Goal: Transaction & Acquisition: Purchase product/service

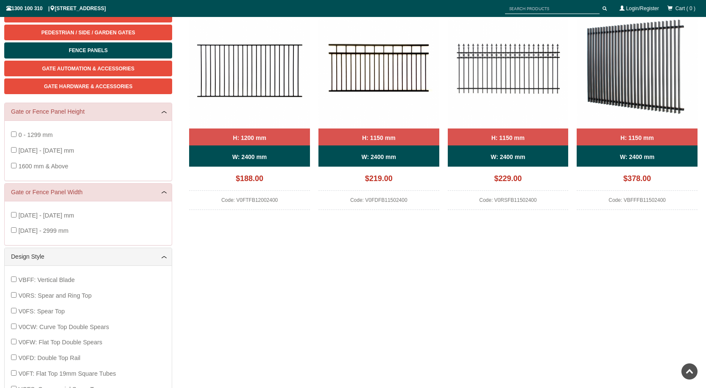
scroll to position [148, 0]
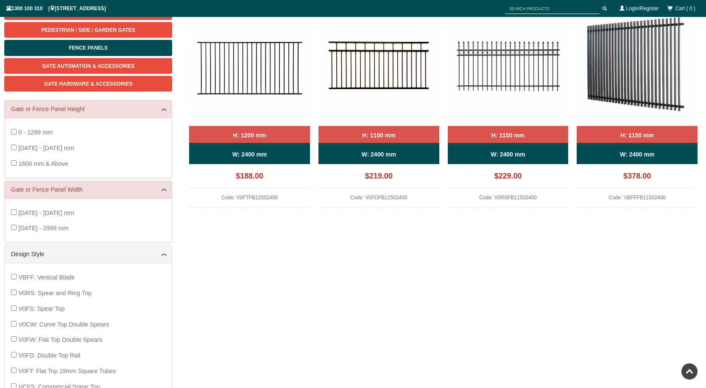
click at [631, 137] on b "H: 1150 mm" at bounding box center [636, 135] width 33 height 7
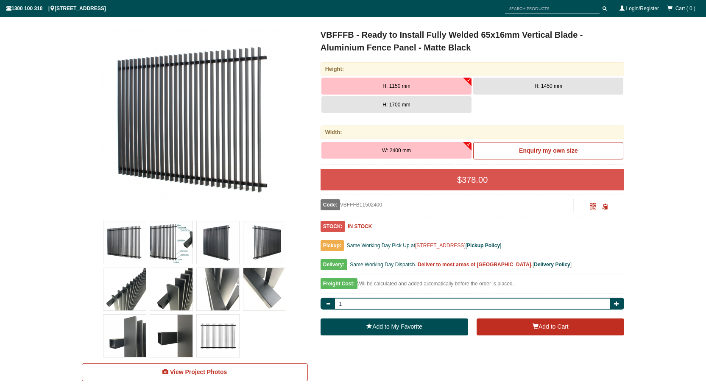
click at [387, 86] on span "H: 1150 mm" at bounding box center [396, 86] width 28 height 6
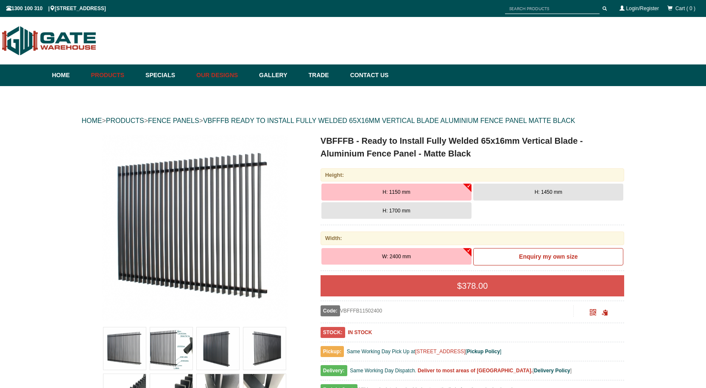
click at [231, 75] on link "Our Designs" at bounding box center [223, 75] width 63 height 22
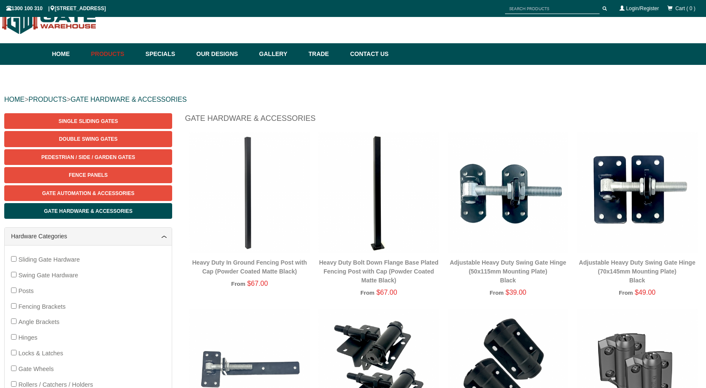
scroll to position [64, 0]
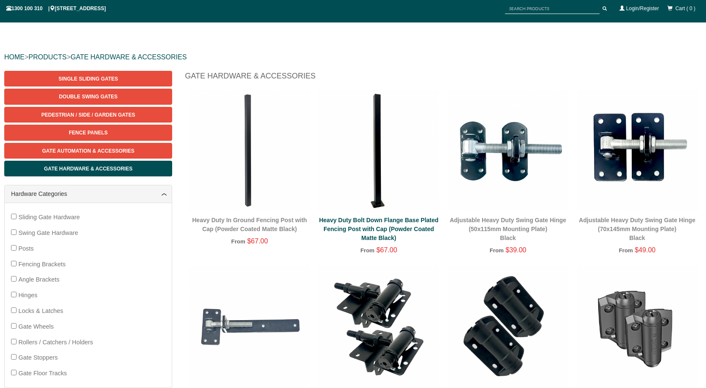
click at [391, 229] on link "Heavy Duty Bolt Down Flange Base Plated Fencing Post with Cap (Powder Coated Ma…" at bounding box center [379, 229] width 120 height 25
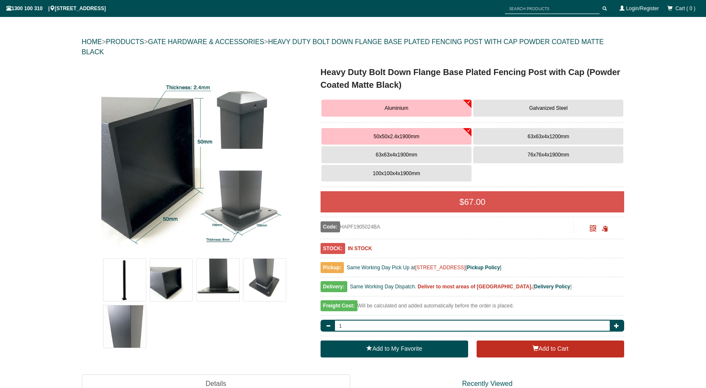
scroll to position [106, 0]
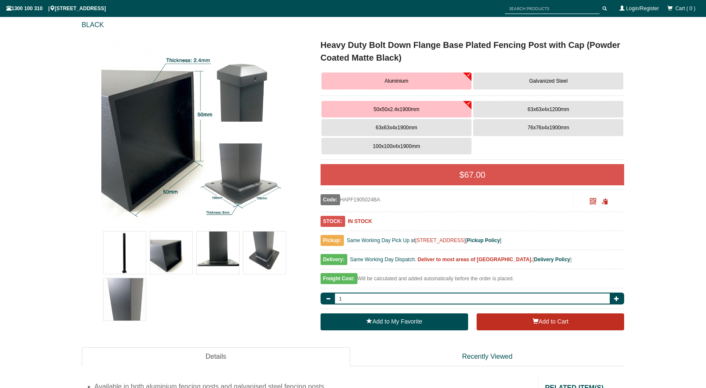
click at [553, 109] on span "63x63x4x1200mm" at bounding box center [548, 109] width 42 height 6
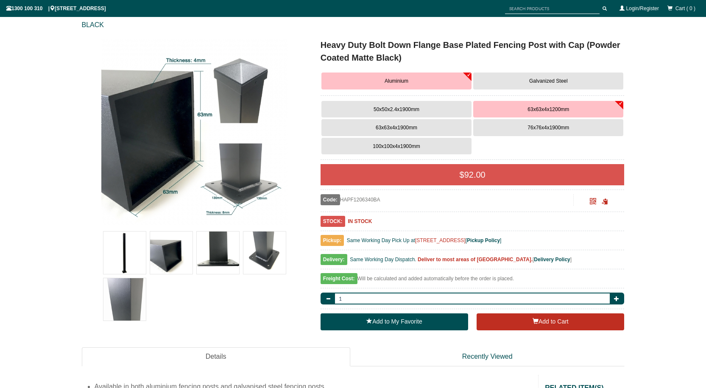
click at [389, 110] on span "50x50x2.4x1900mm" at bounding box center [397, 109] width 46 height 6
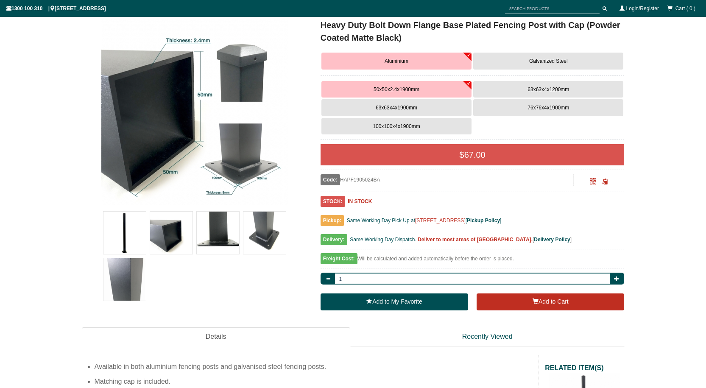
scroll to position [127, 0]
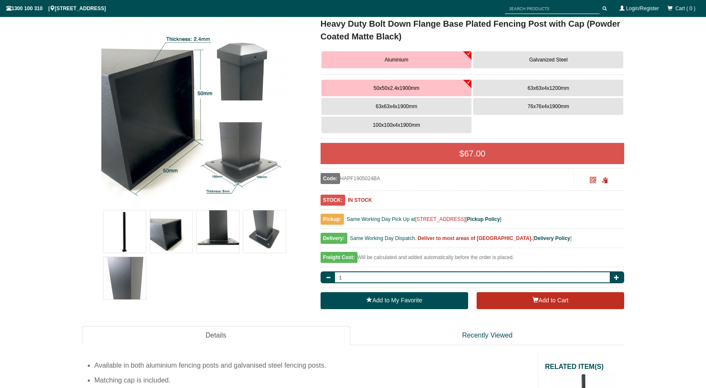
click at [387, 105] on span "63x63x4x1900mm" at bounding box center [397, 106] width 42 height 6
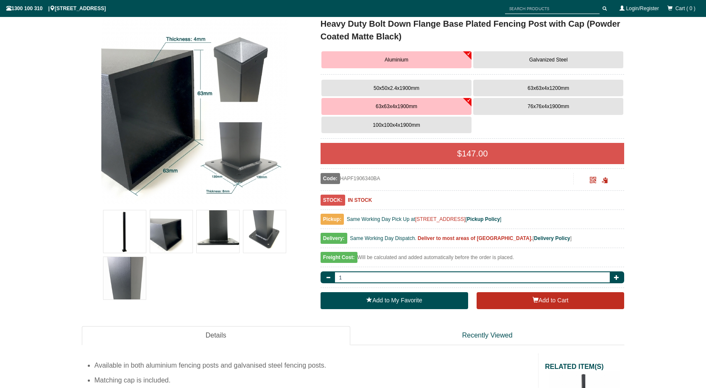
click at [393, 89] on span "50x50x2.4x1900mm" at bounding box center [397, 88] width 46 height 6
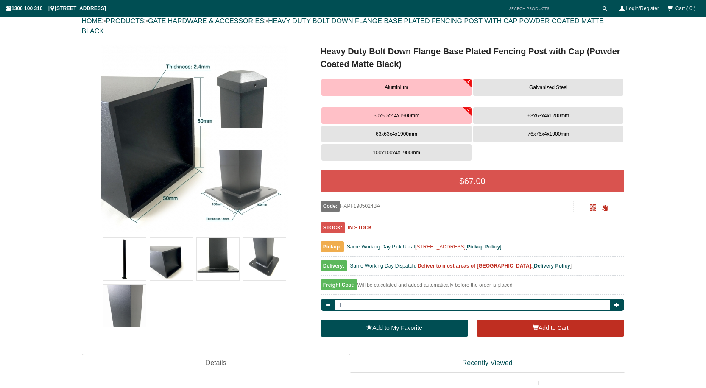
scroll to position [42, 0]
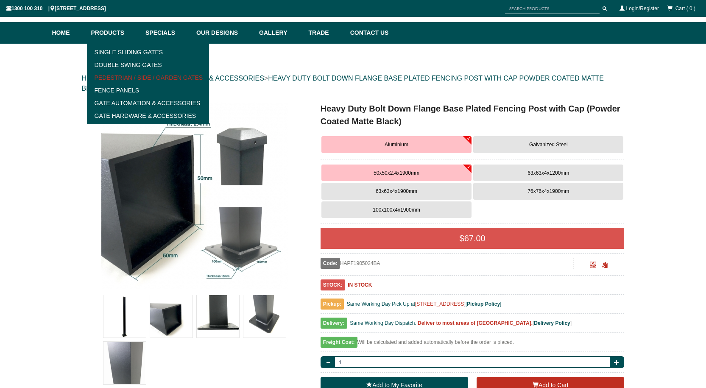
click at [108, 78] on link "Pedestrian / Side / Garden Gates" at bounding box center [147, 77] width 117 height 13
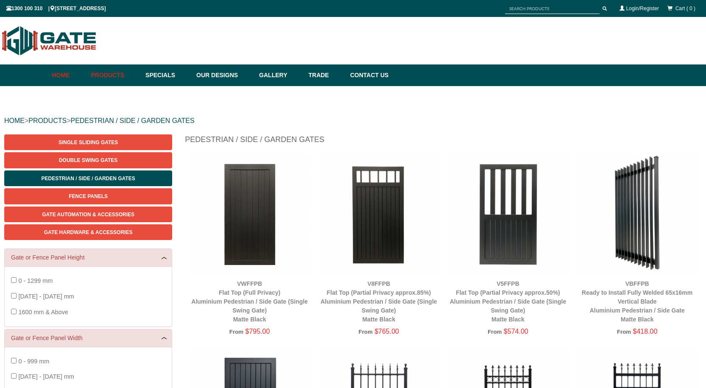
click at [61, 76] on link "Home" at bounding box center [69, 75] width 35 height 22
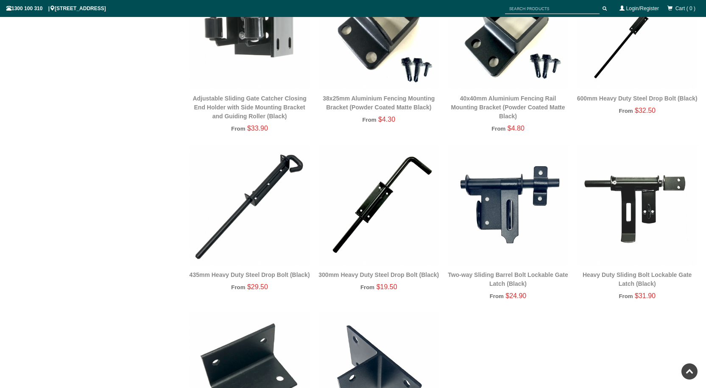
scroll to position [1335, 0]
